Goal: Task Accomplishment & Management: Use online tool/utility

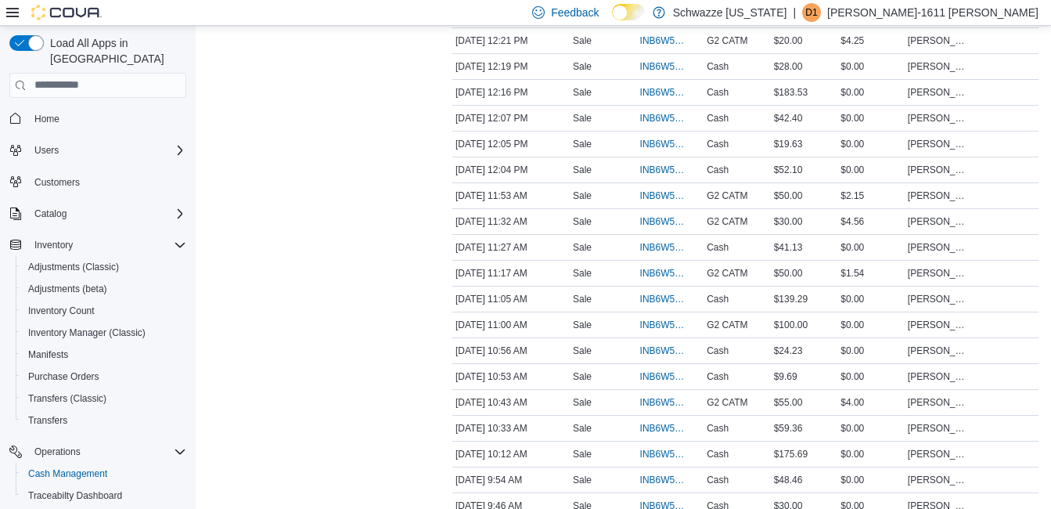
scroll to position [157, 0]
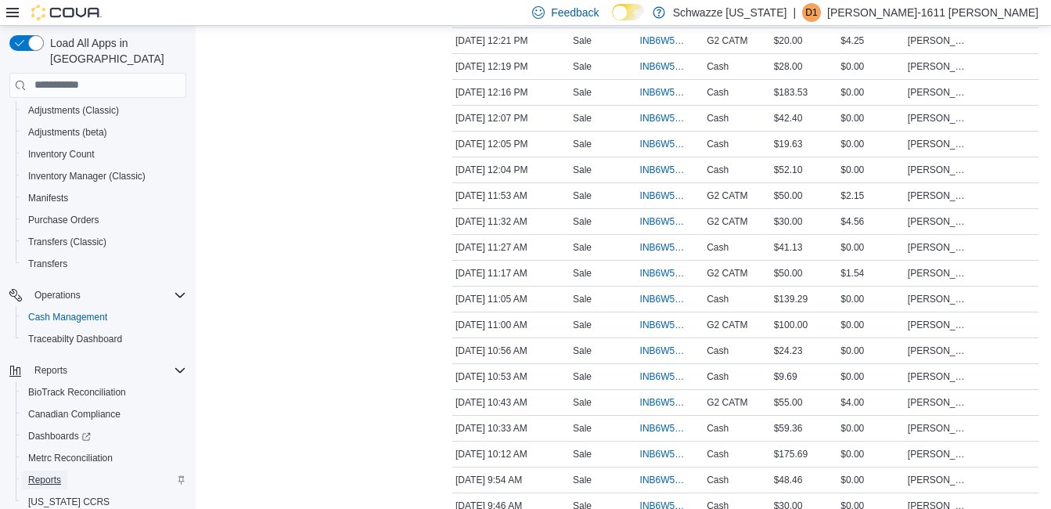
click at [43, 474] on span "Reports" at bounding box center [44, 480] width 33 height 13
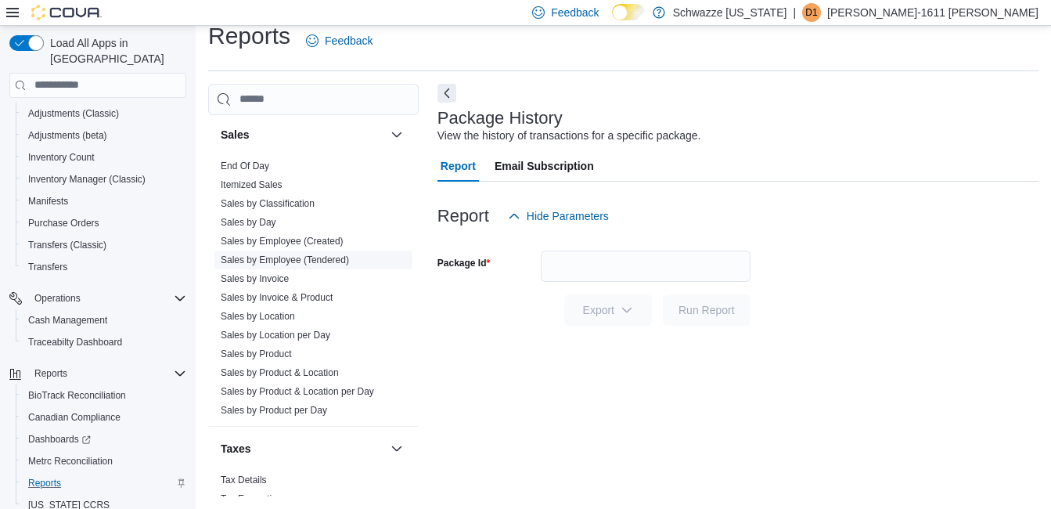
scroll to position [1096, 0]
click at [261, 160] on link "End Of Day" at bounding box center [245, 163] width 49 height 11
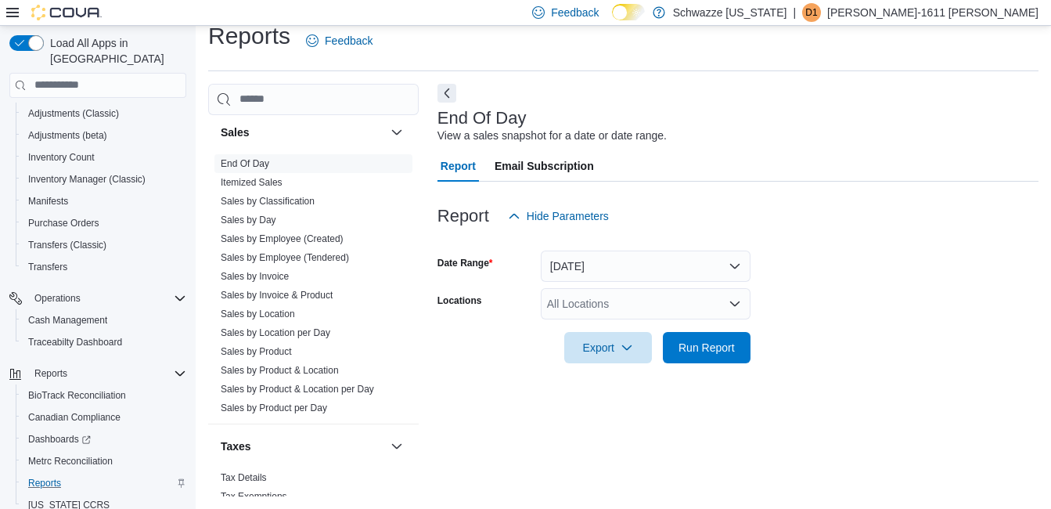
click at [612, 244] on div at bounding box center [738, 241] width 601 height 19
click at [610, 258] on button "[DATE]" at bounding box center [646, 265] width 210 height 31
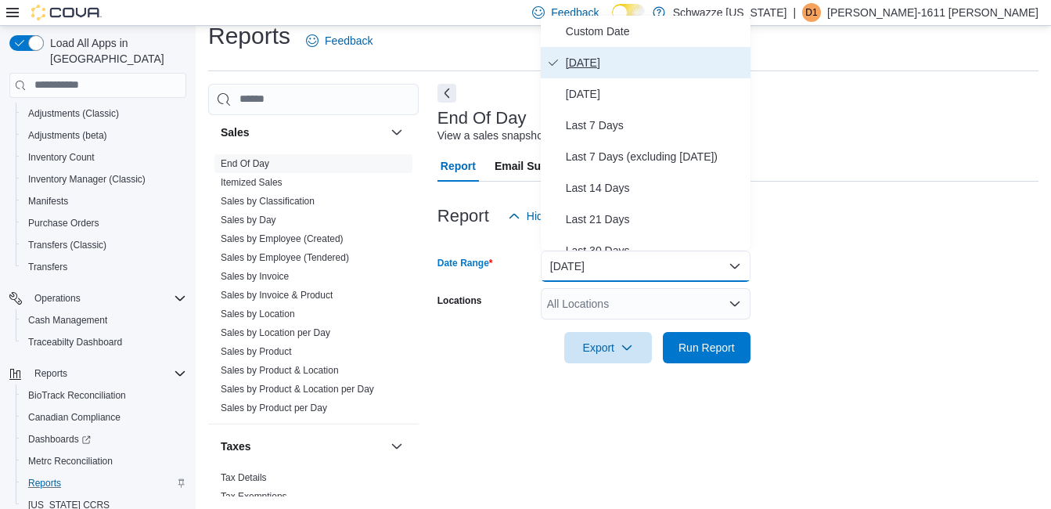
click at [583, 55] on span "[DATE]" at bounding box center [655, 62] width 178 height 19
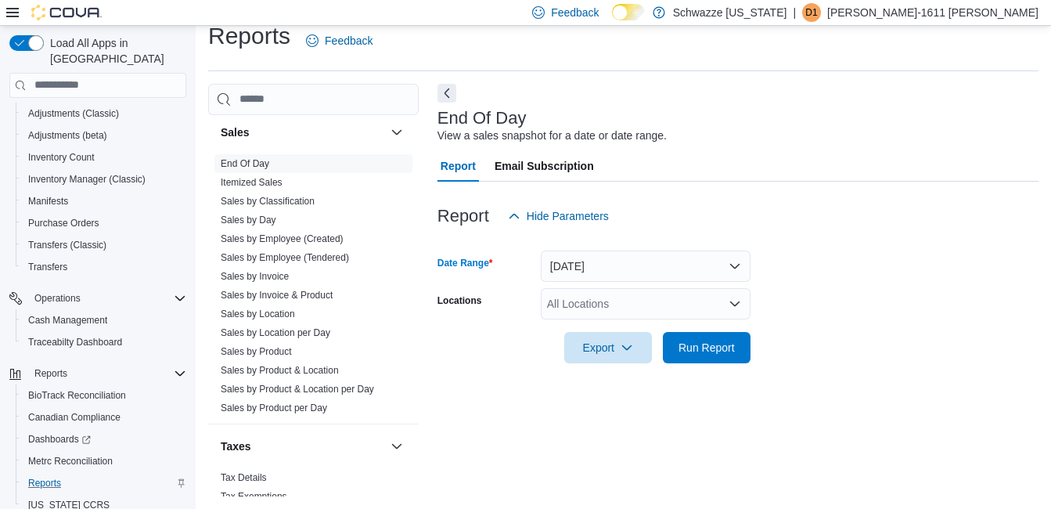
click at [630, 294] on div "All Locations" at bounding box center [646, 303] width 210 height 31
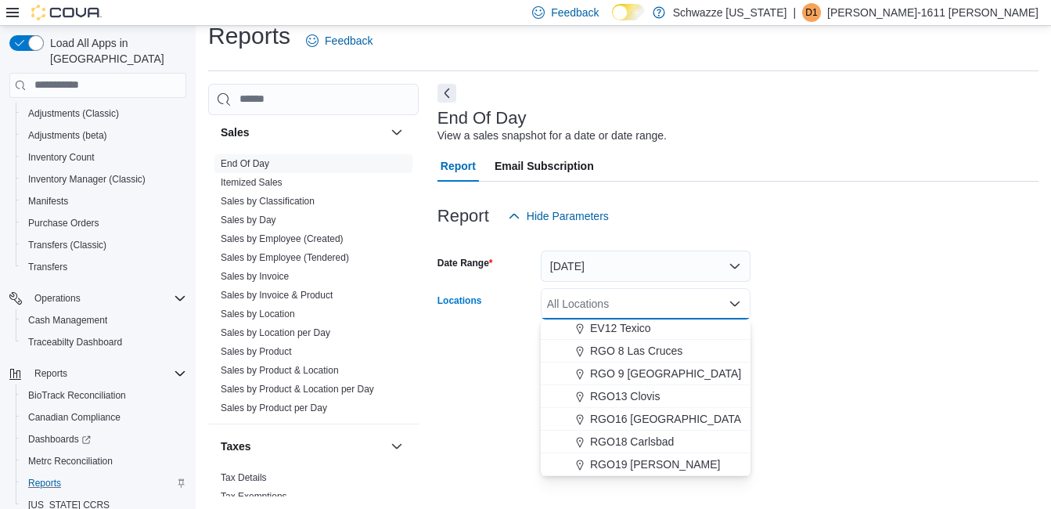
click at [663, 369] on span "RGO 9 [GEOGRAPHIC_DATA]" at bounding box center [665, 374] width 151 height 16
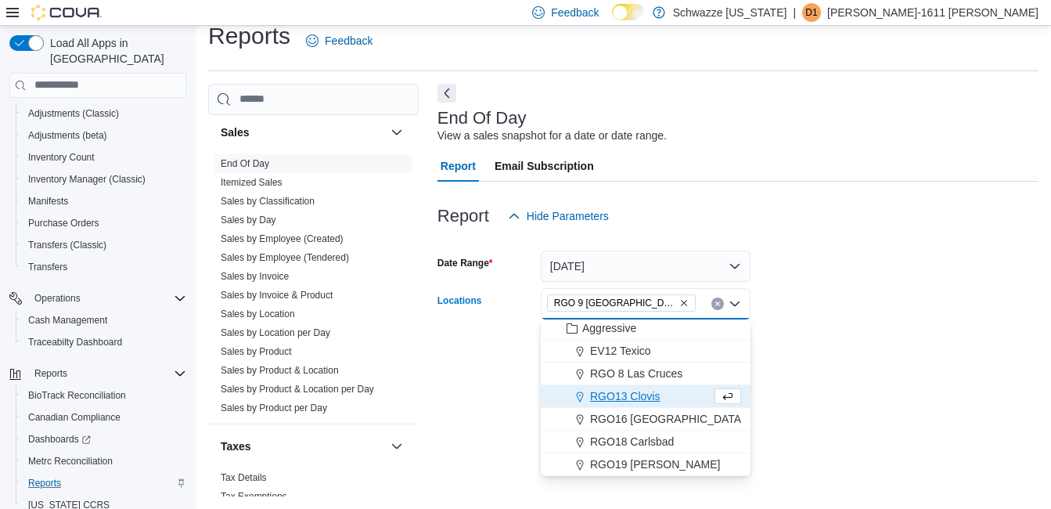
scroll to position [751, 0]
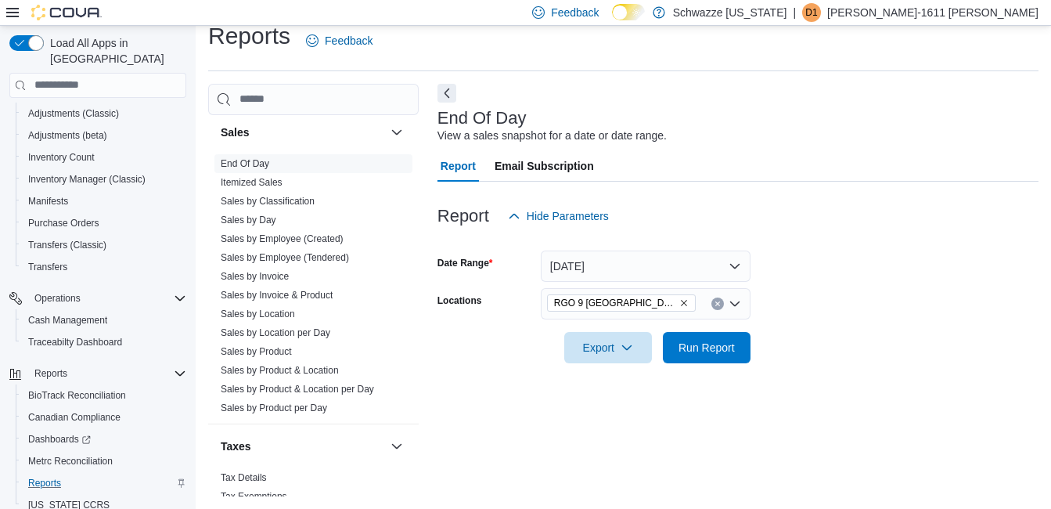
click at [850, 320] on div at bounding box center [738, 325] width 601 height 13
click at [698, 344] on span "Run Report" at bounding box center [707, 347] width 56 height 16
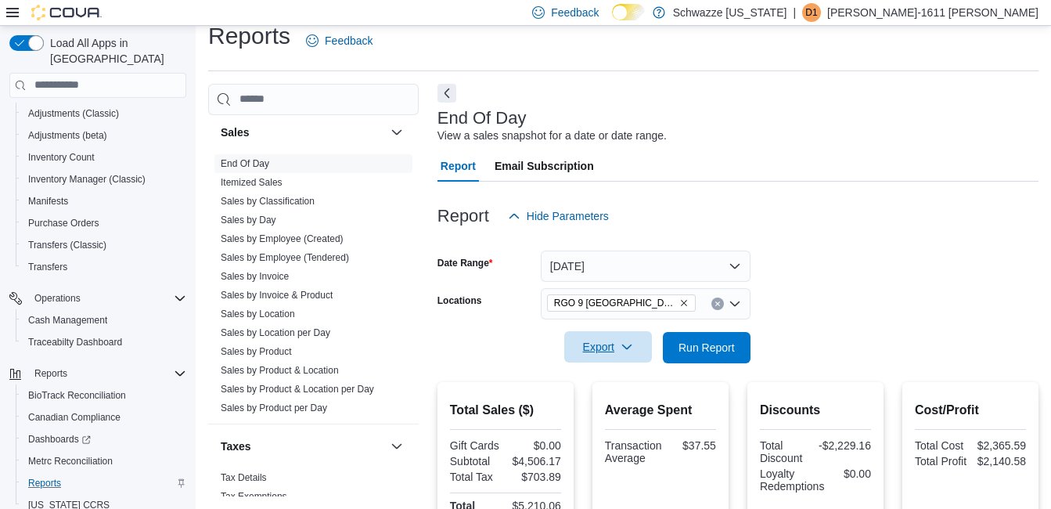
click at [622, 357] on span "Export" at bounding box center [608, 346] width 69 height 31
click at [616, 410] on span "Export to Pdf" at bounding box center [610, 410] width 70 height 13
